Goal: Information Seeking & Learning: Learn about a topic

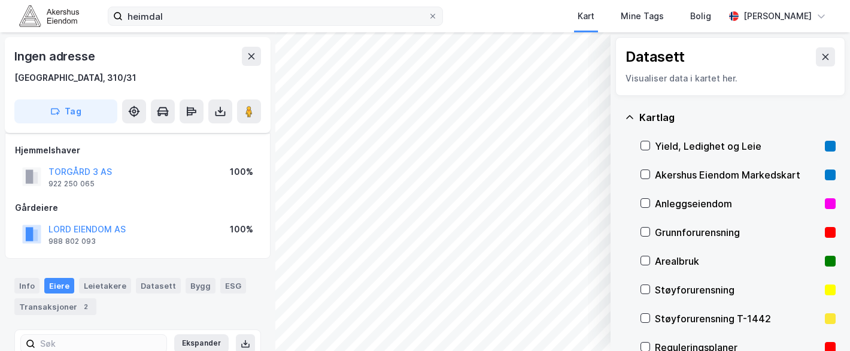
scroll to position [114, 0]
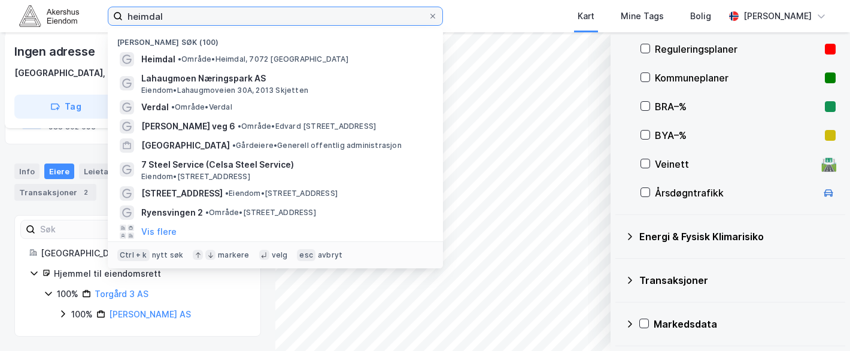
click at [170, 18] on input "heimdal" at bounding box center [275, 16] width 305 height 18
paste input "Brages Vei 6."
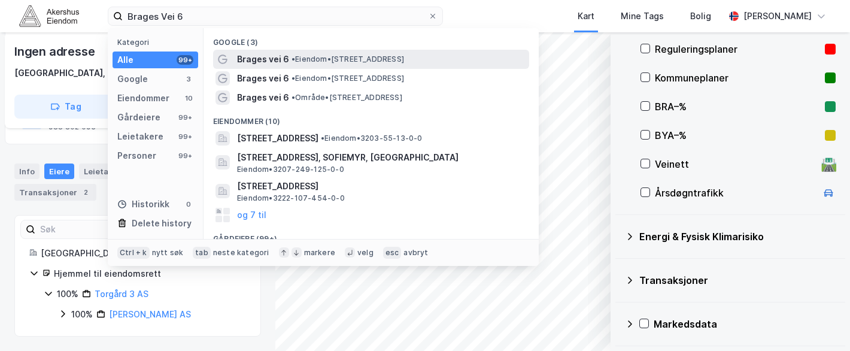
click at [278, 59] on span "Brages vei 6" at bounding box center [263, 59] width 52 height 14
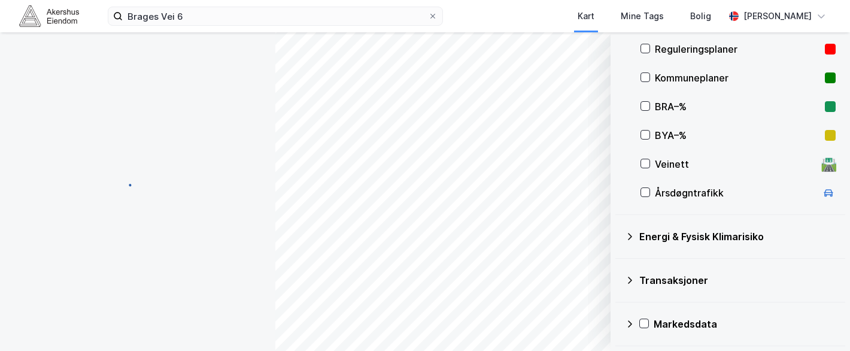
scroll to position [108, 0]
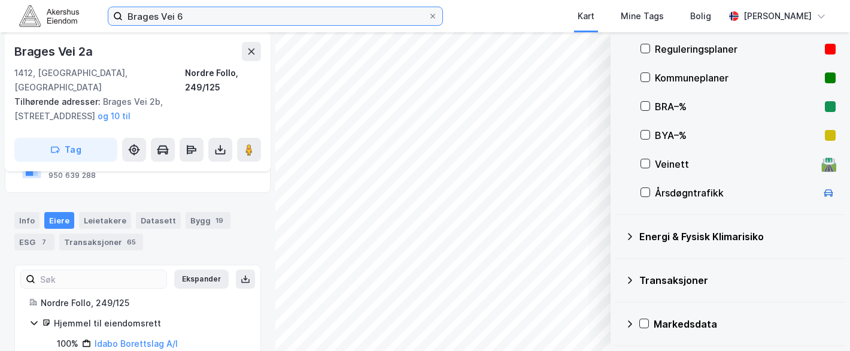
click at [196, 14] on input "Brages Vei 6" at bounding box center [275, 16] width 305 height 18
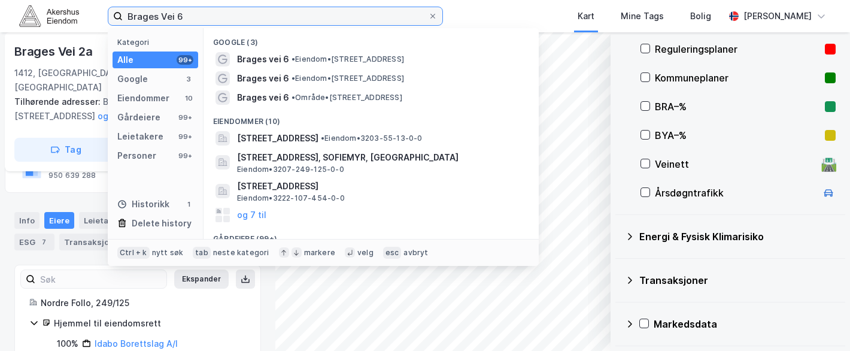
click at [263, 20] on input "Brages Vei 6" at bounding box center [275, 16] width 305 height 18
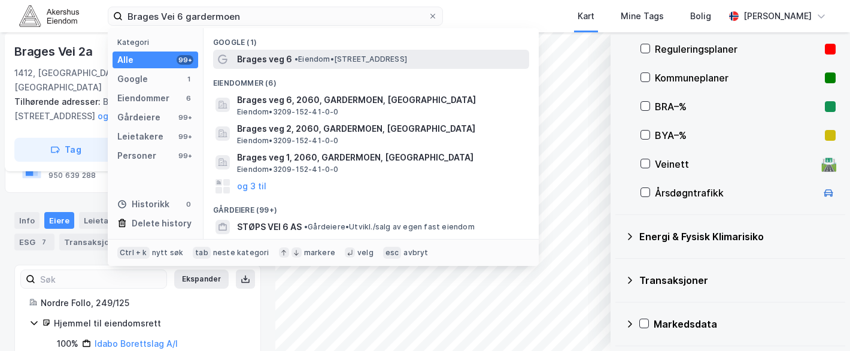
click at [310, 52] on div "Brages veg 6 • Eiendom • [STREET_ADDRESS]" at bounding box center [382, 59] width 290 height 14
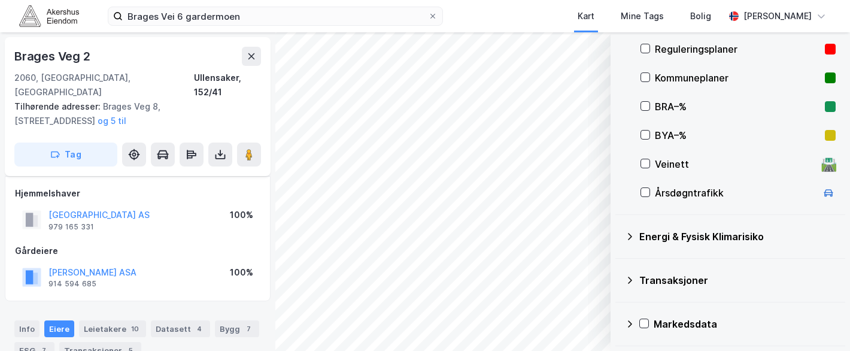
scroll to position [108, 0]
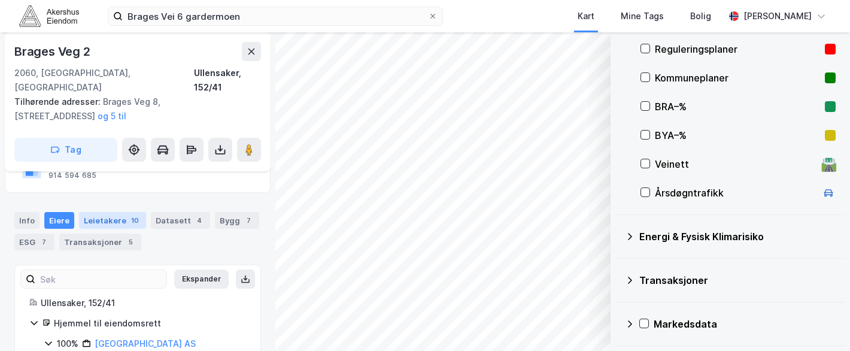
click at [93, 212] on div "Leietakere 10" at bounding box center [112, 220] width 67 height 17
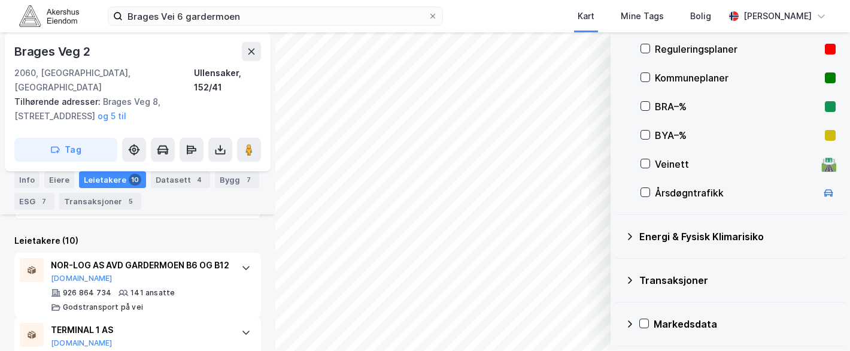
scroll to position [359, 0]
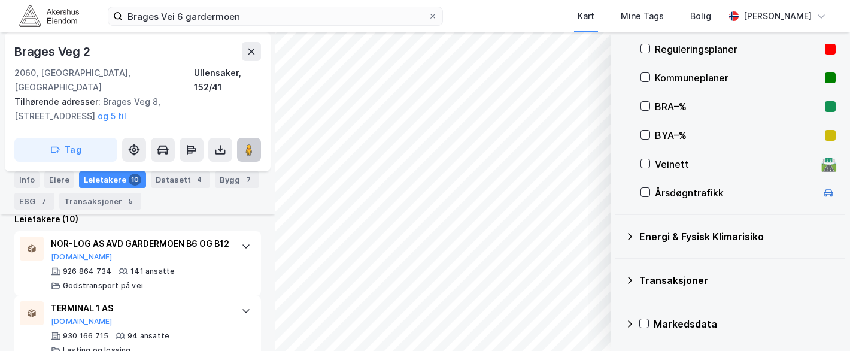
click at [245, 144] on icon at bounding box center [249, 150] width 12 height 12
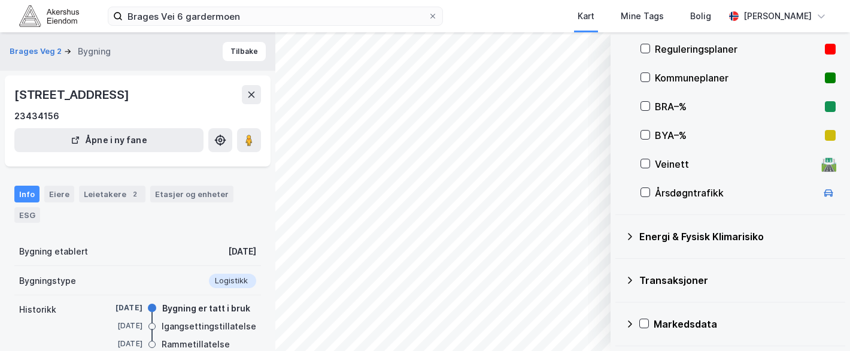
scroll to position [186, 0]
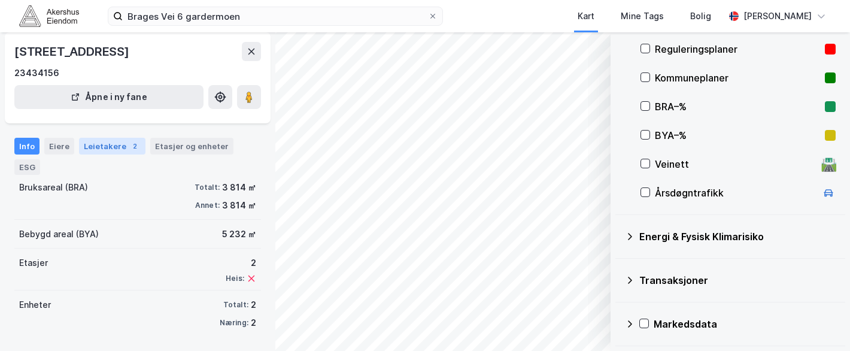
click at [121, 144] on div "Leietakere 2" at bounding box center [112, 146] width 66 height 17
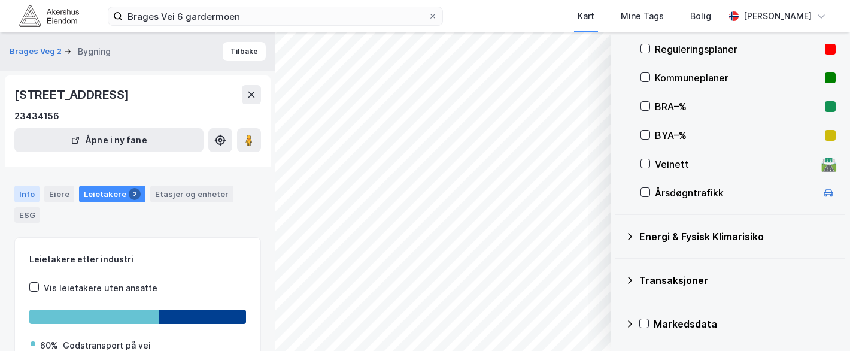
click at [14, 192] on div "Info Eiere Leietakere 2 Etasjer og enheter ESG" at bounding box center [137, 199] width 275 height 56
click at [25, 190] on div "Info" at bounding box center [26, 194] width 25 height 17
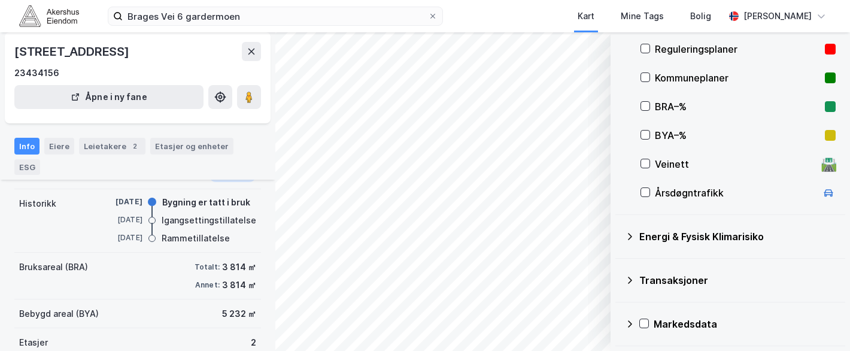
scroll to position [120, 0]
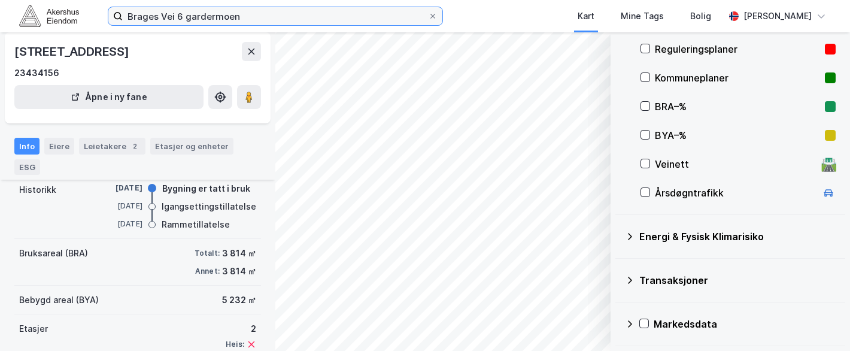
click at [145, 17] on input "Brages Vei 6 gardermoen" at bounding box center [275, 16] width 305 height 18
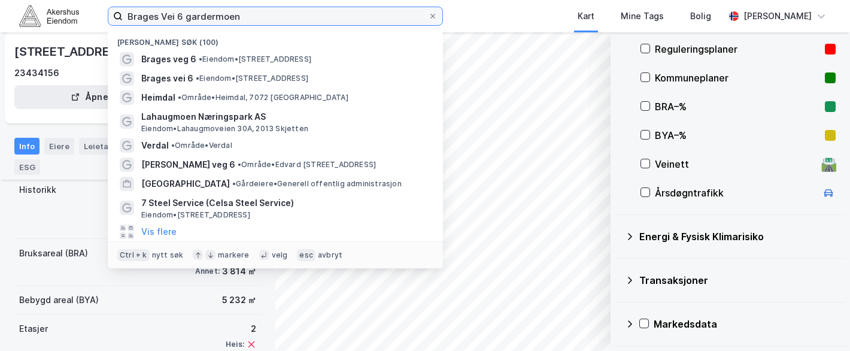
click at [144, 17] on input "Brages Vei 6 gardermoen" at bounding box center [275, 16] width 305 height 18
click at [144, 19] on input "Brages Vei 6 gardermoen" at bounding box center [275, 16] width 305 height 18
click at [144, 20] on input "Brages Vei 6 gardermoen" at bounding box center [275, 16] width 305 height 18
click at [194, 21] on input "Brages Vei 6 gardermoen" at bounding box center [275, 16] width 305 height 18
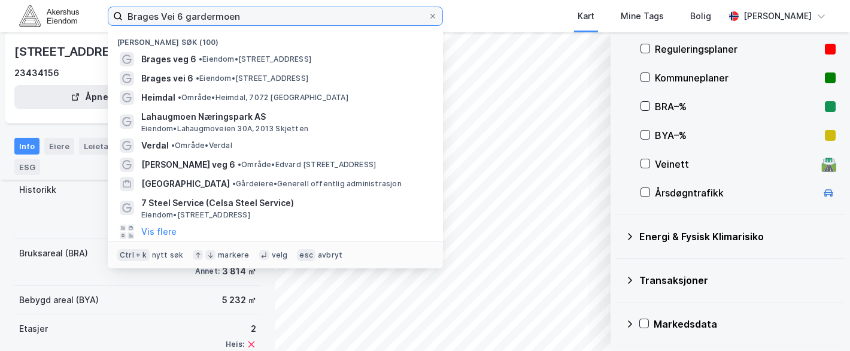
click at [194, 21] on input "Brages Vei 6 gardermoen" at bounding box center [275, 16] width 305 height 18
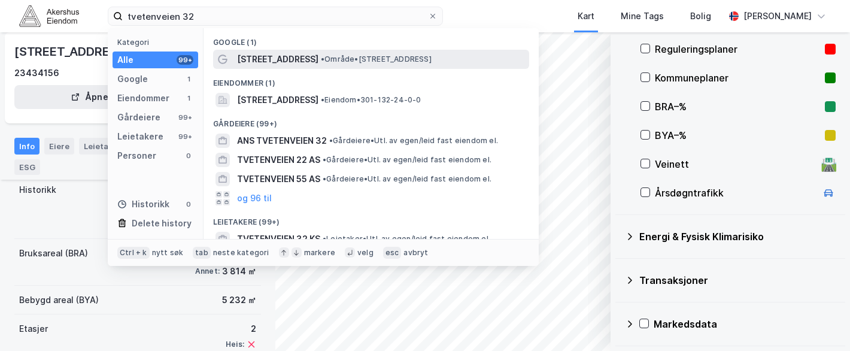
click at [382, 63] on span "• Område • [STREET_ADDRESS]" at bounding box center [376, 59] width 111 height 10
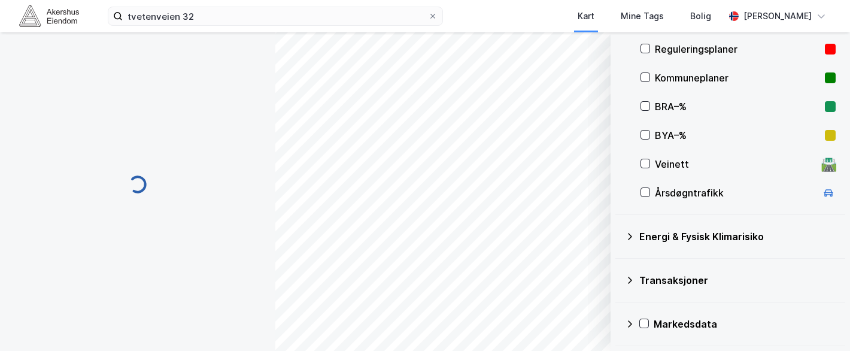
scroll to position [120, 0]
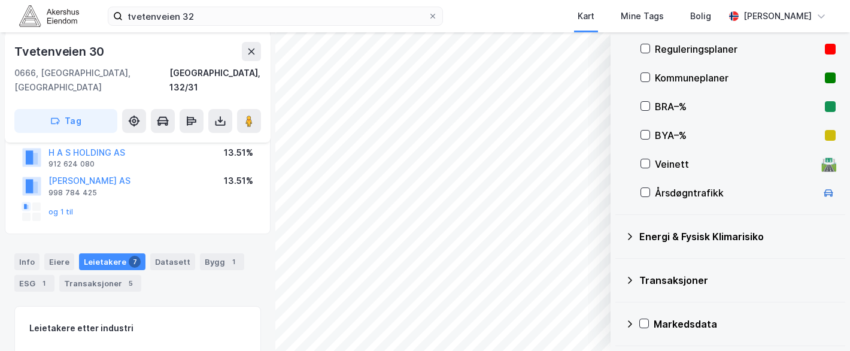
scroll to position [120, 0]
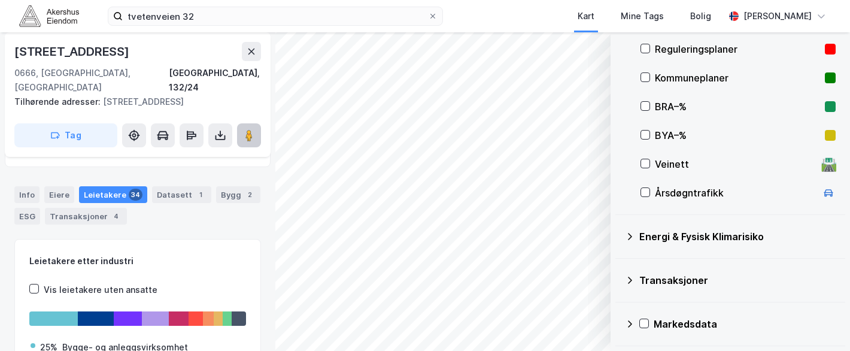
click at [249, 129] on image at bounding box center [248, 135] width 7 height 12
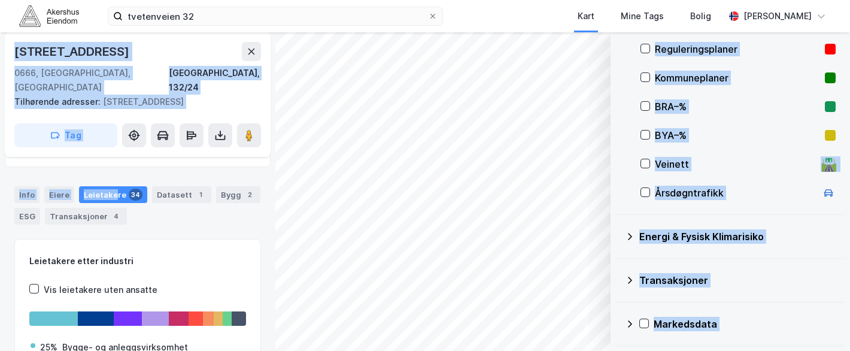
click at [603, 198] on div "© Mapbox © OpenStreetMap Improve this map © Maxar Datasett Visualiser data i ka…" at bounding box center [425, 191] width 850 height 318
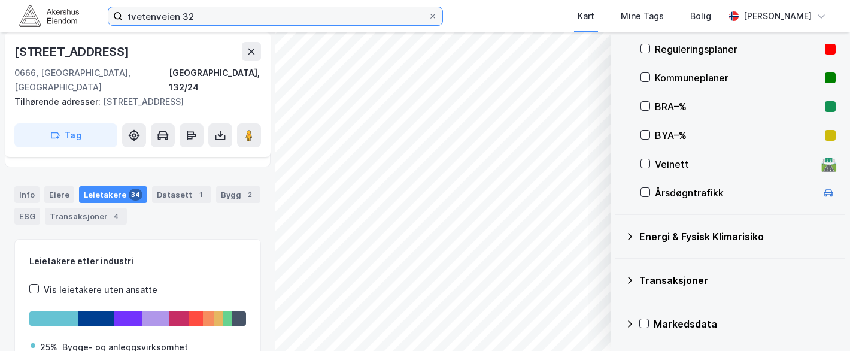
click at [159, 8] on input "tvetenveien 32" at bounding box center [275, 16] width 305 height 18
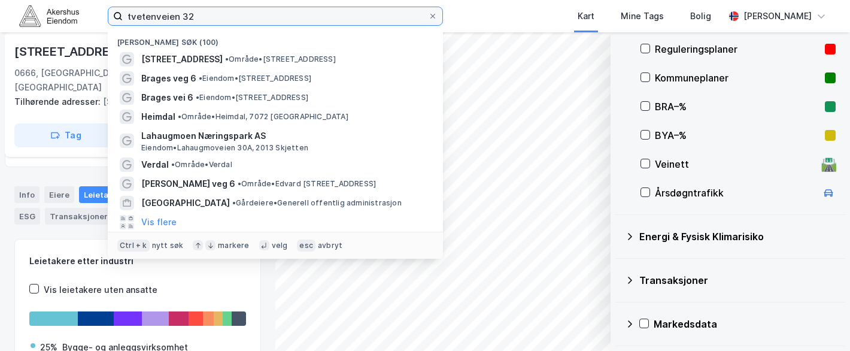
click at [160, 10] on input "tvetenveien 32" at bounding box center [275, 16] width 305 height 18
click at [160, 11] on input "tvetenveien 32" at bounding box center [275, 16] width 305 height 18
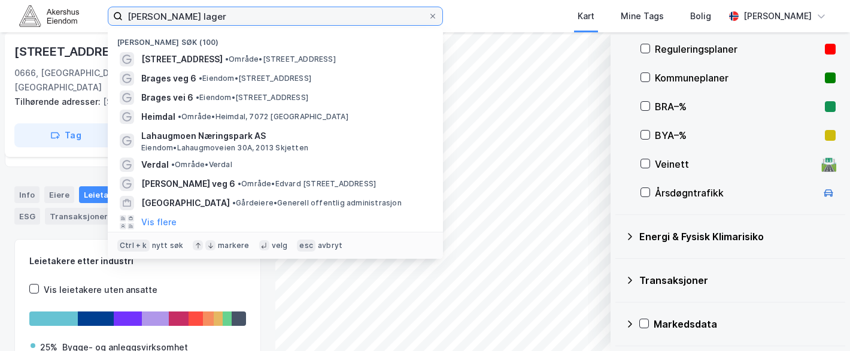
type input "[PERSON_NAME] lager"
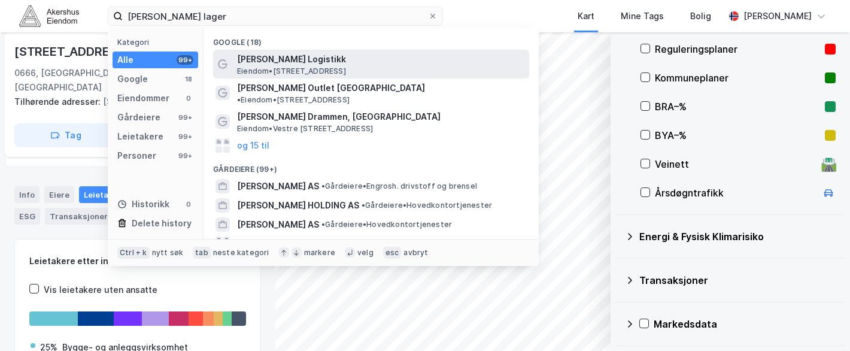
click at [290, 60] on span "[PERSON_NAME] Logistikk" at bounding box center [380, 59] width 287 height 14
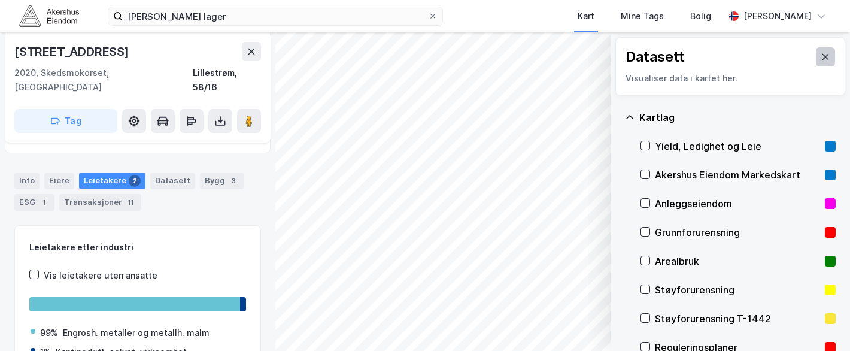
click at [821, 57] on icon at bounding box center [826, 57] width 10 height 10
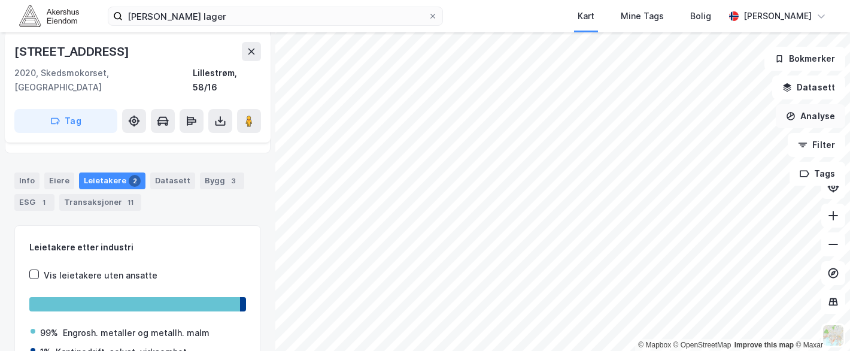
click at [822, 120] on button "Analyse" at bounding box center [810, 116] width 69 height 24
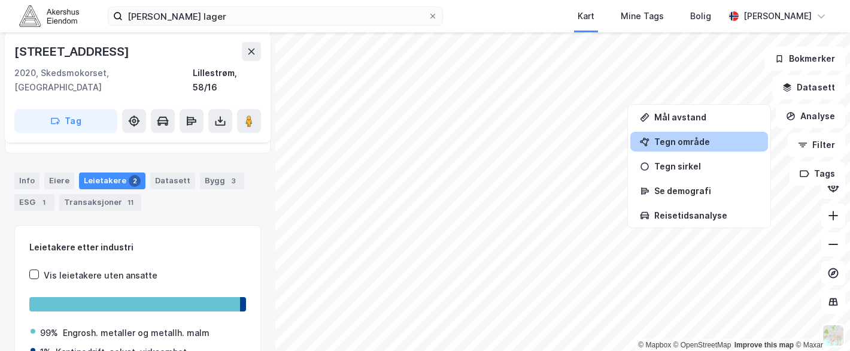
click at [680, 141] on div "Tegn område" at bounding box center [706, 141] width 104 height 10
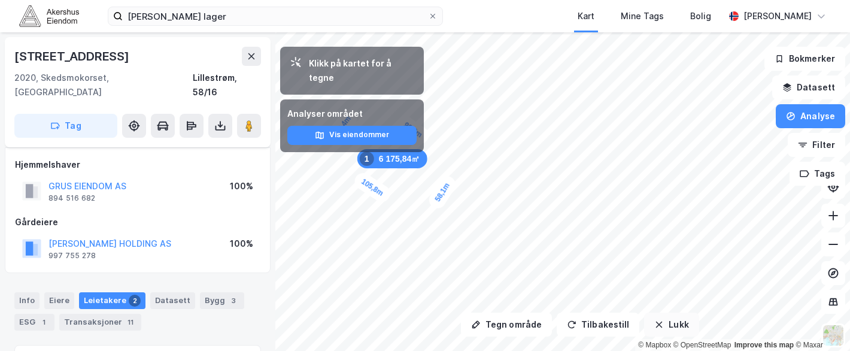
click at [656, 327] on icon "button" at bounding box center [659, 324] width 7 height 7
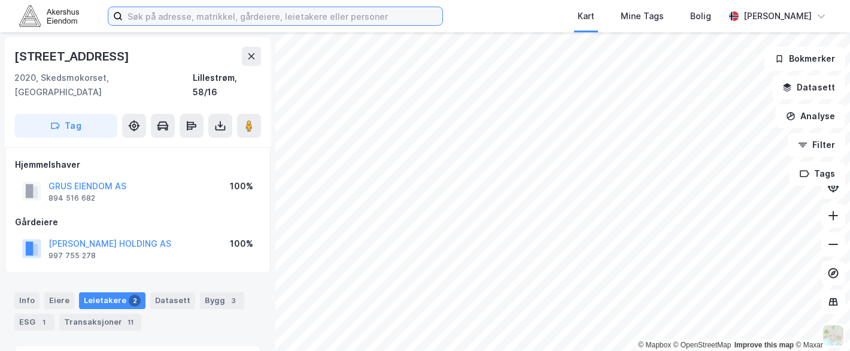
click at [161, 14] on input at bounding box center [283, 16] width 320 height 18
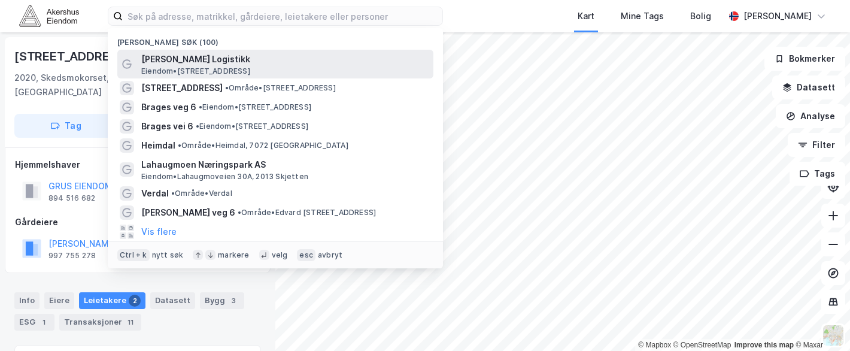
click at [159, 63] on span "[PERSON_NAME] Logistikk" at bounding box center [284, 59] width 287 height 14
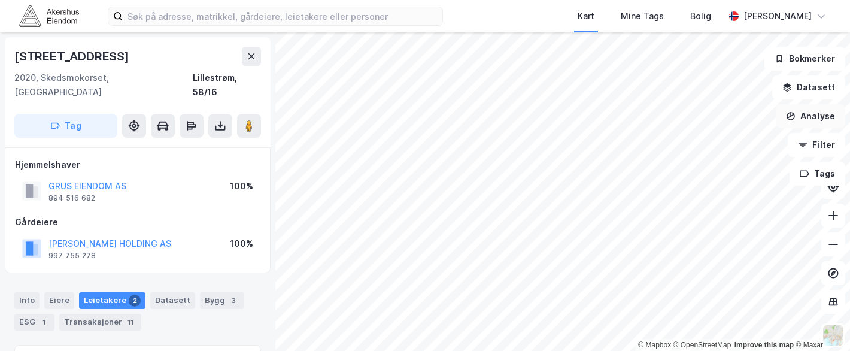
click at [813, 114] on button "Analyse" at bounding box center [810, 116] width 69 height 24
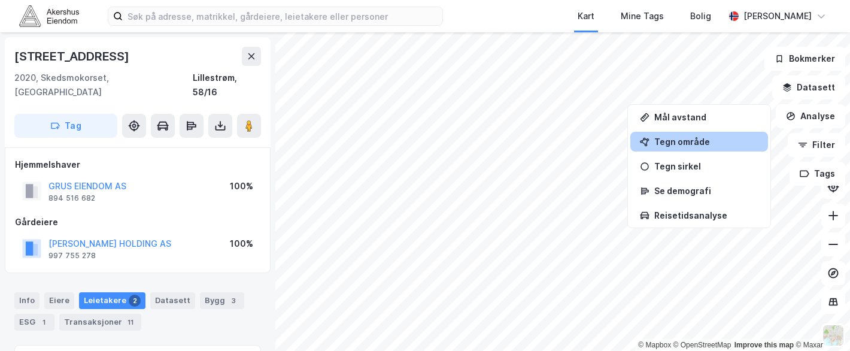
click at [684, 144] on div "Tegn område" at bounding box center [706, 141] width 104 height 10
